Goal: Find specific page/section: Find specific page/section

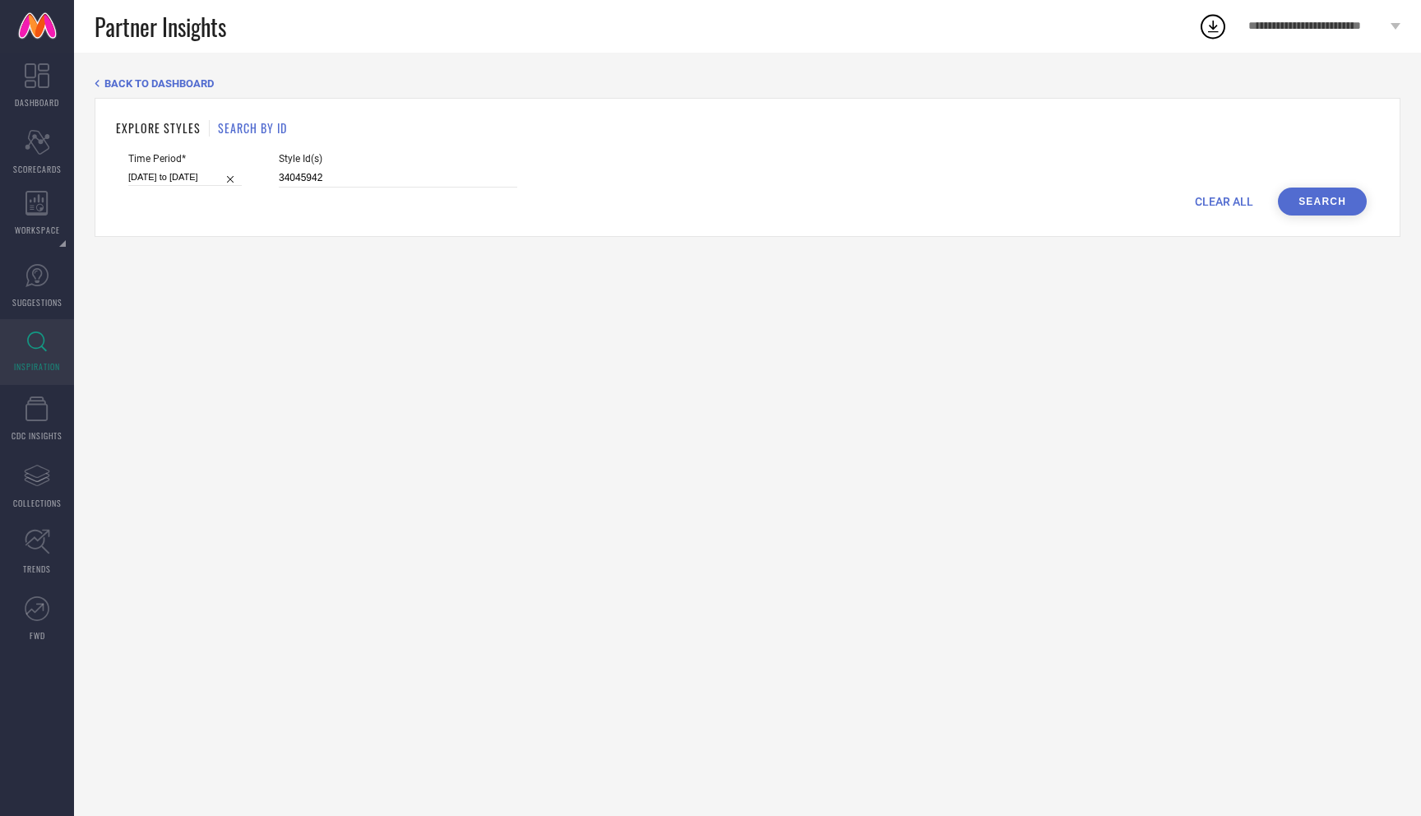
click at [1315, 201] on button "Search" at bounding box center [1322, 202] width 89 height 28
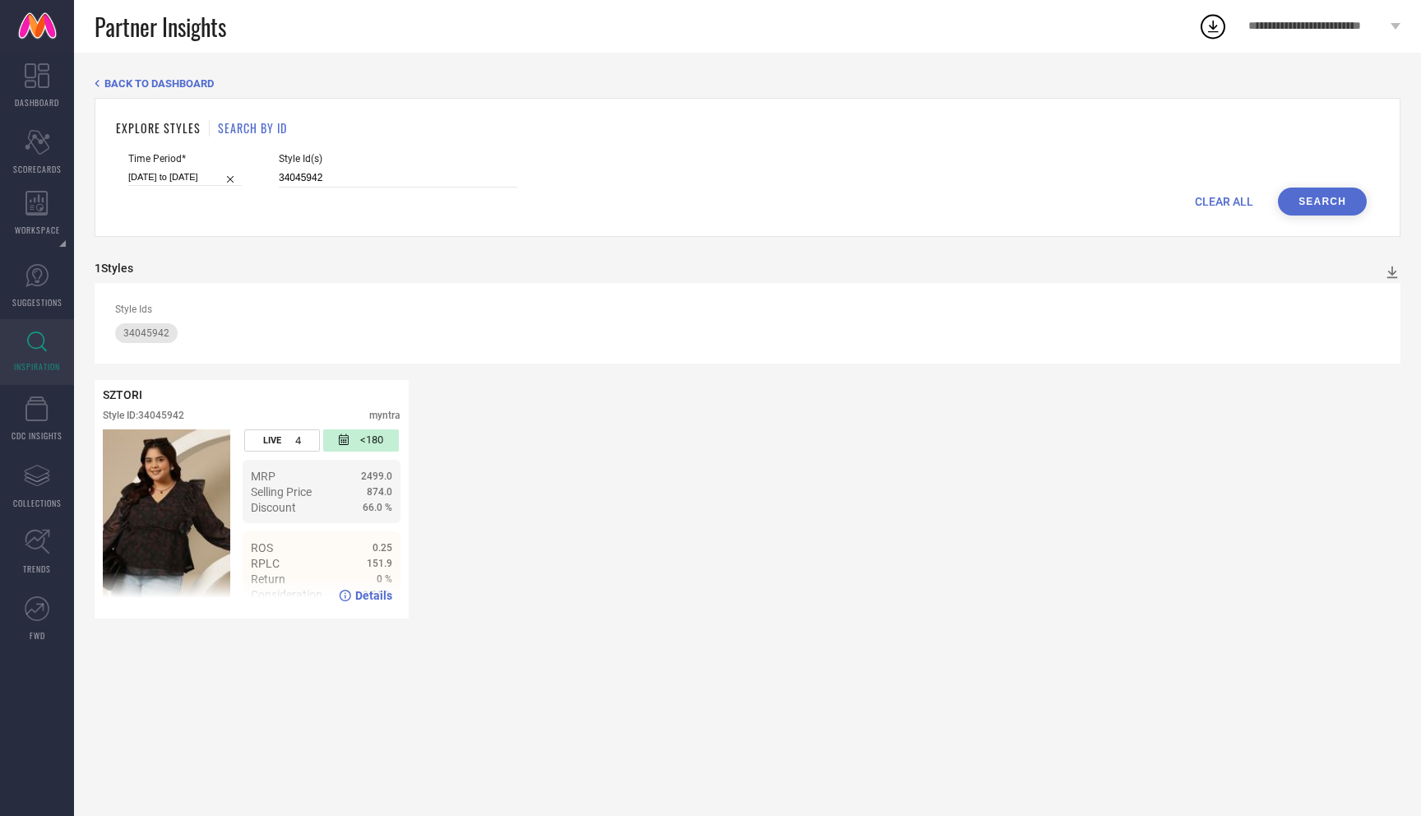
click at [354, 595] on div "Details" at bounding box center [365, 595] width 53 height 13
drag, startPoint x: 318, startPoint y: 177, endPoint x: 105, endPoint y: 109, distance: 223.7
click at [111, 118] on div "EXPLORE STYLES SEARCH BY ID Time Period* 09-09-2025 to 15-09-2025 Style Id(s) 3…" at bounding box center [748, 167] width 1306 height 139
paste input "39"
click at [1310, 208] on button "Search" at bounding box center [1322, 202] width 89 height 28
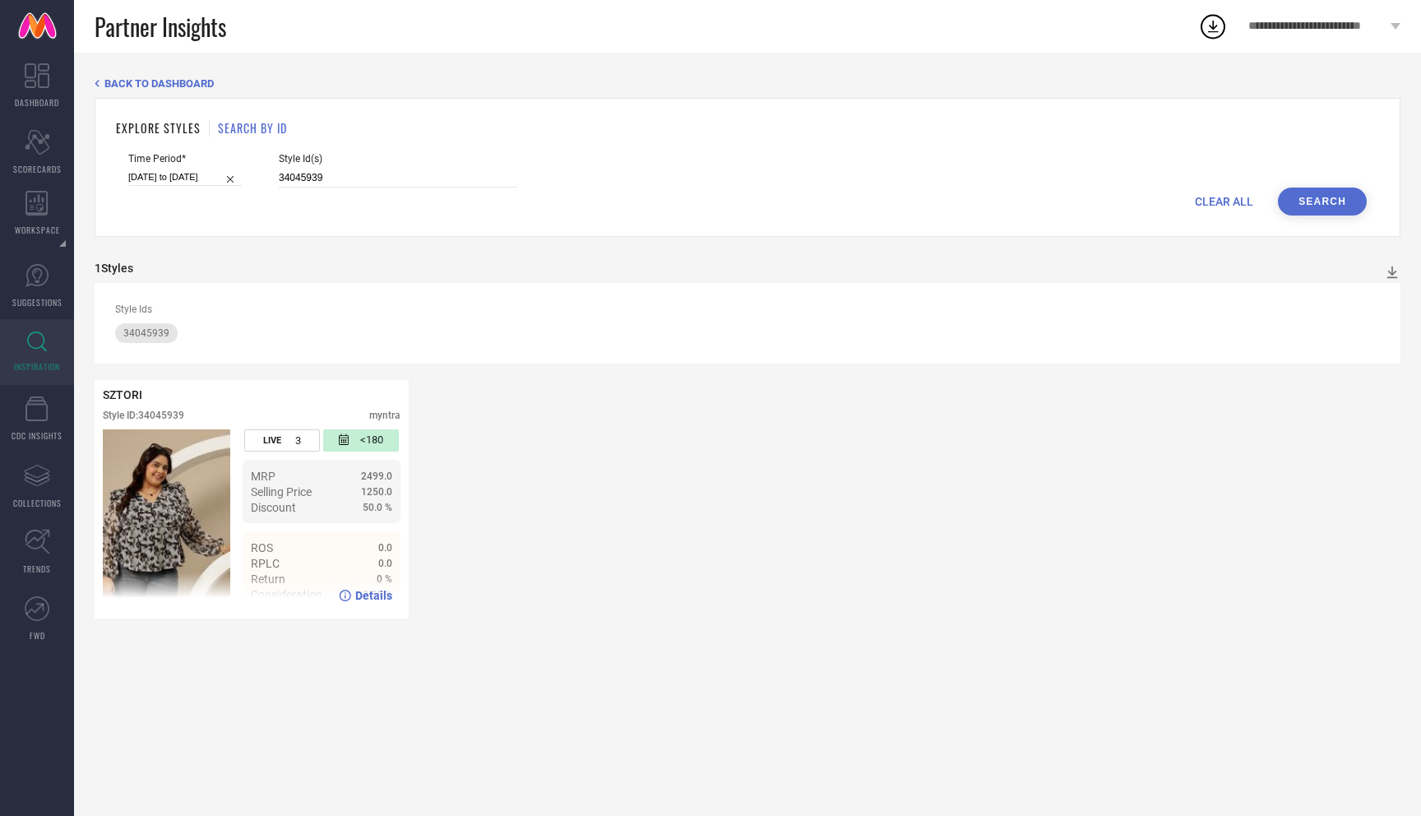
click at [377, 596] on span "Details" at bounding box center [373, 595] width 37 height 13
drag, startPoint x: 307, startPoint y: 176, endPoint x: 124, endPoint y: 165, distance: 183.0
click at [127, 167] on form "Time Period* 09-09-2025 to 15-09-2025 Style Id(s) 34045939 CLEAR ALL Search" at bounding box center [747, 184] width 1263 height 63
paste input "1825342"
type input "31825342"
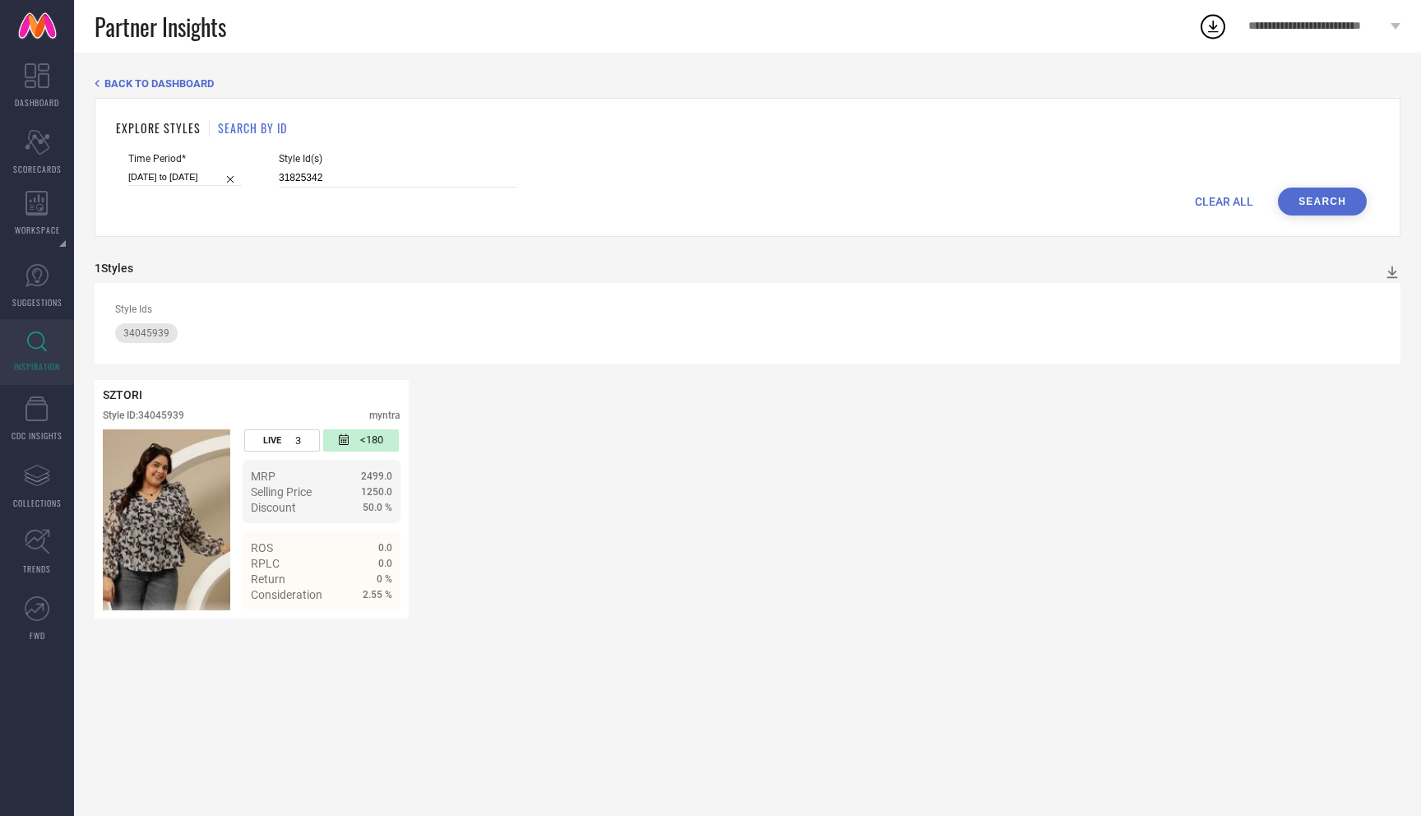
click at [1318, 195] on button "Search" at bounding box center [1322, 202] width 89 height 28
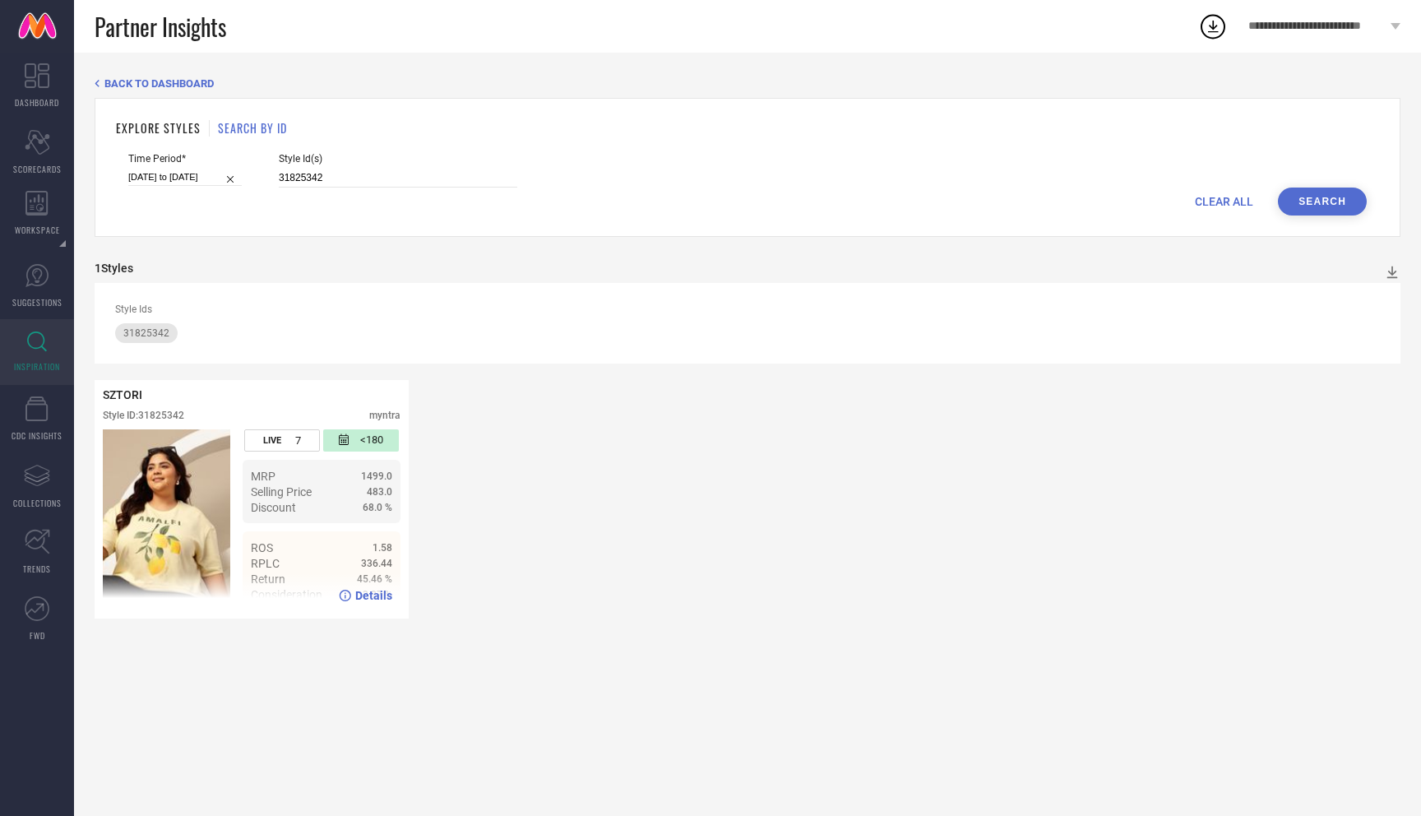
click at [365, 588] on div "Details" at bounding box center [252, 596] width 314 height 46
click at [366, 597] on span "Details" at bounding box center [373, 595] width 37 height 13
